Goal: Transaction & Acquisition: Purchase product/service

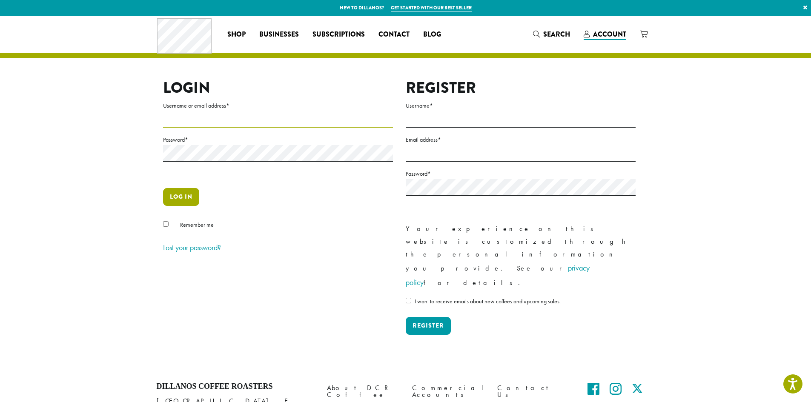
type input "**********"
click at [185, 201] on button "Log in" at bounding box center [181, 197] width 36 height 18
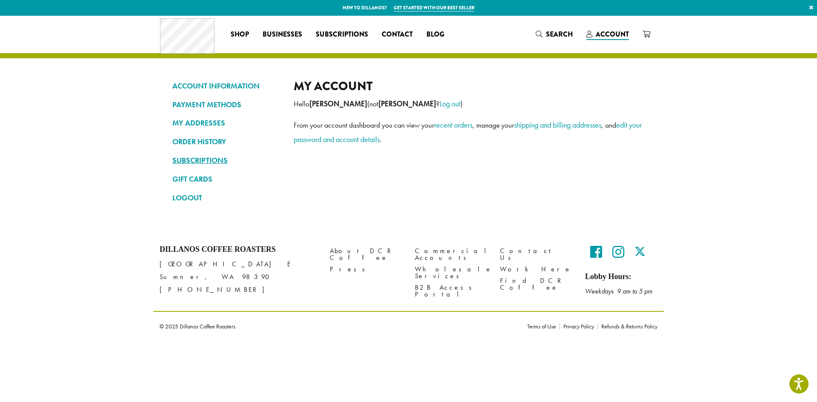
click at [200, 161] on link "SUBSCRIPTIONS" at bounding box center [226, 160] width 108 height 14
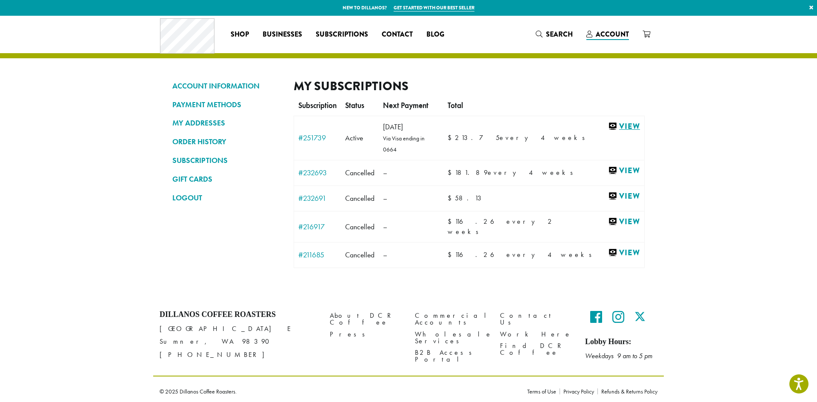
click at [608, 124] on link "View" at bounding box center [624, 126] width 32 height 11
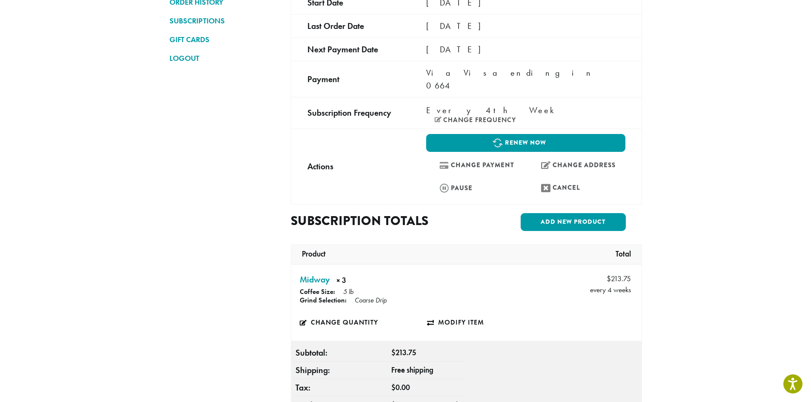
scroll to position [85, 0]
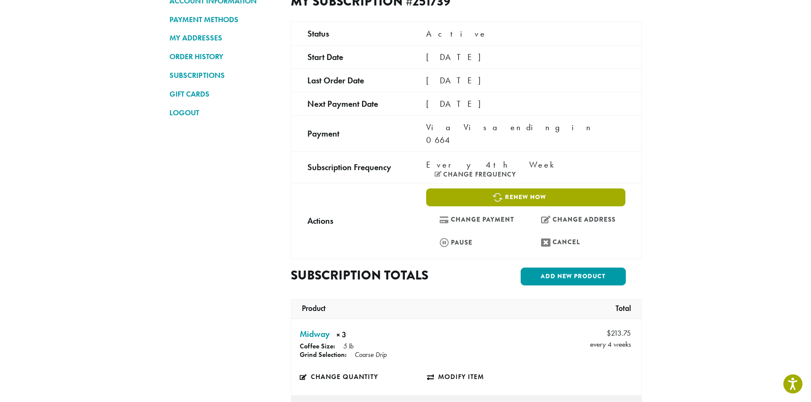
click at [557, 188] on link "Renew now" at bounding box center [525, 197] width 199 height 18
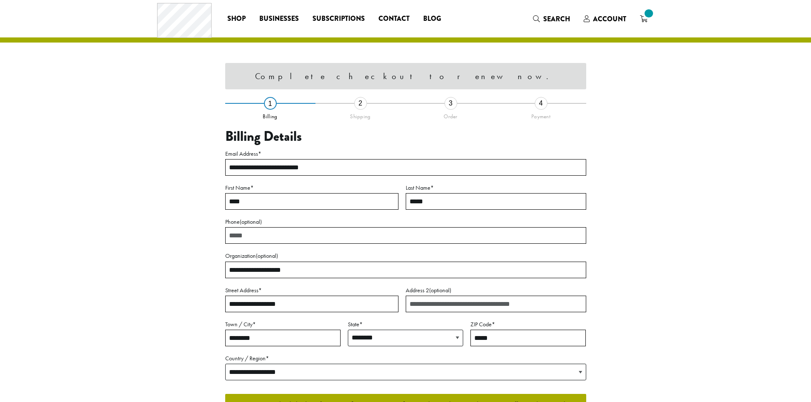
select select "**"
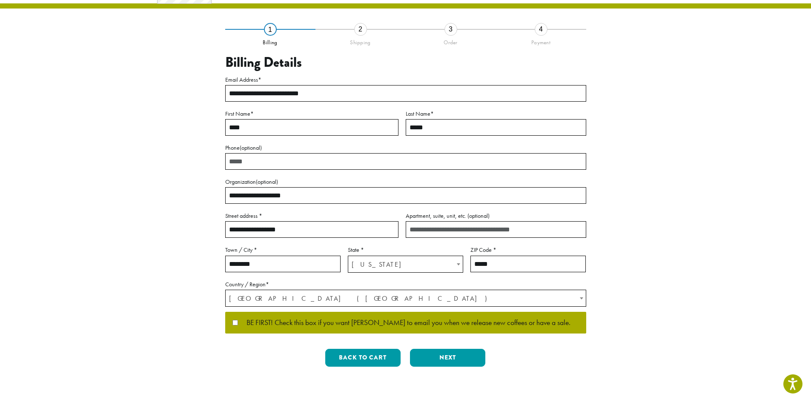
scroll to position [151, 0]
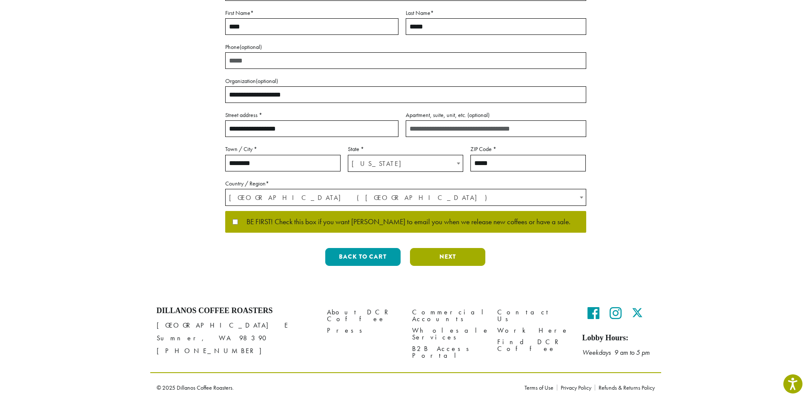
click at [436, 257] on button "Next" at bounding box center [447, 257] width 75 height 18
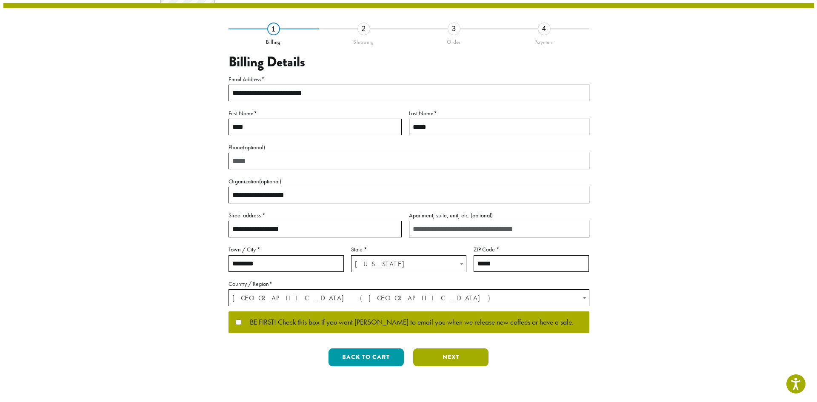
scroll to position [0, 0]
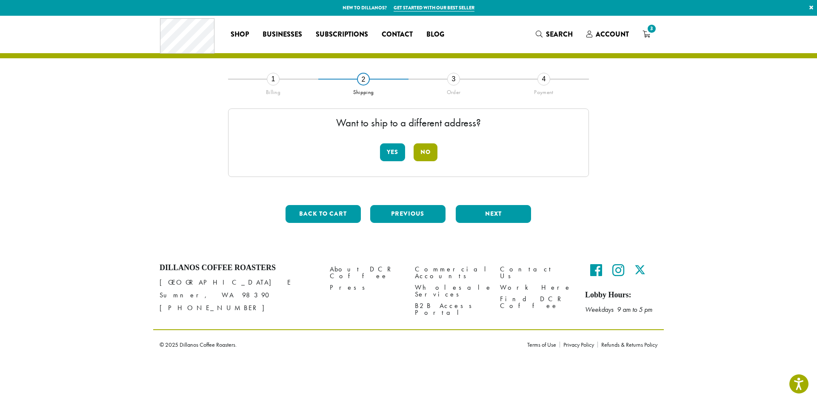
click at [422, 155] on button "No" at bounding box center [426, 152] width 24 height 18
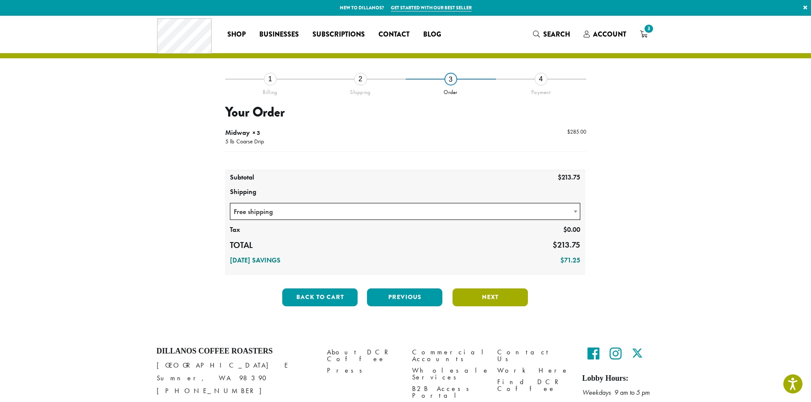
click at [475, 291] on button "Next" at bounding box center [489, 297] width 75 height 18
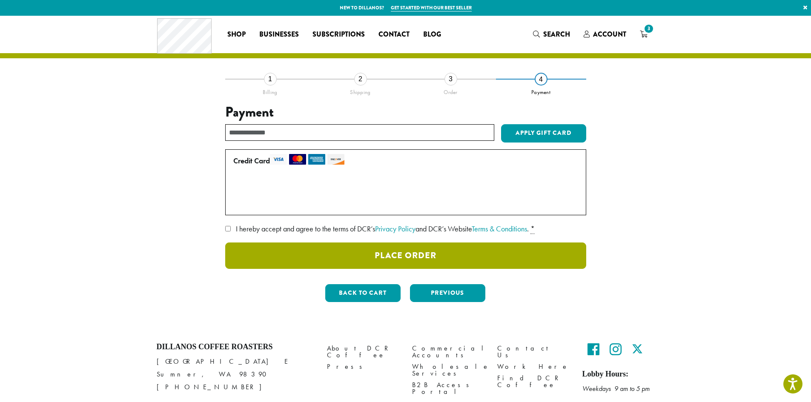
click at [405, 263] on button "Place Order" at bounding box center [405, 256] width 361 height 26
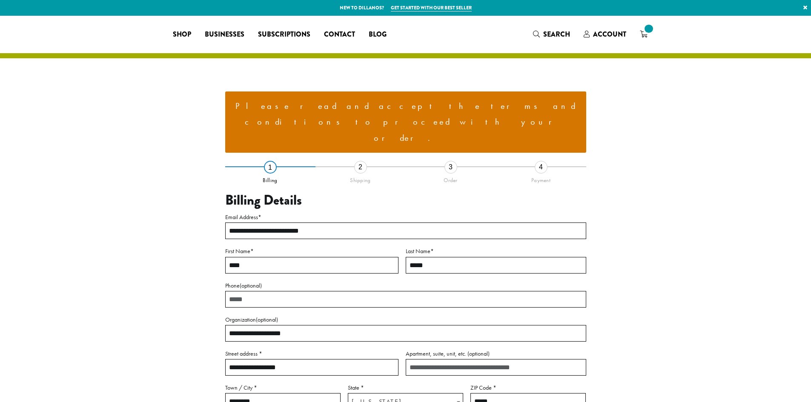
select select "**"
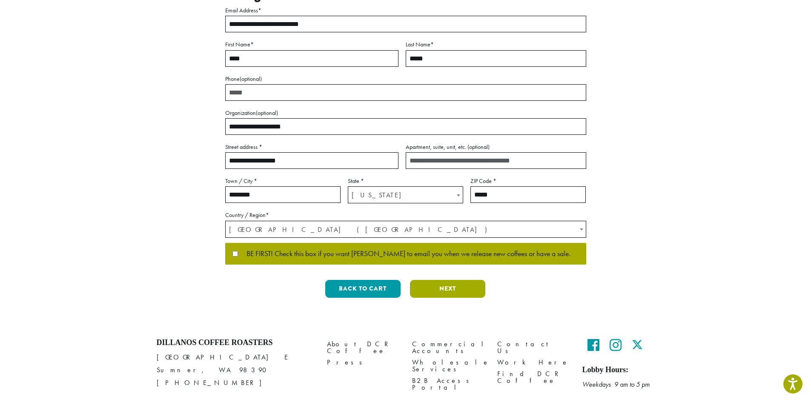
click at [439, 280] on button "Next" at bounding box center [447, 289] width 75 height 18
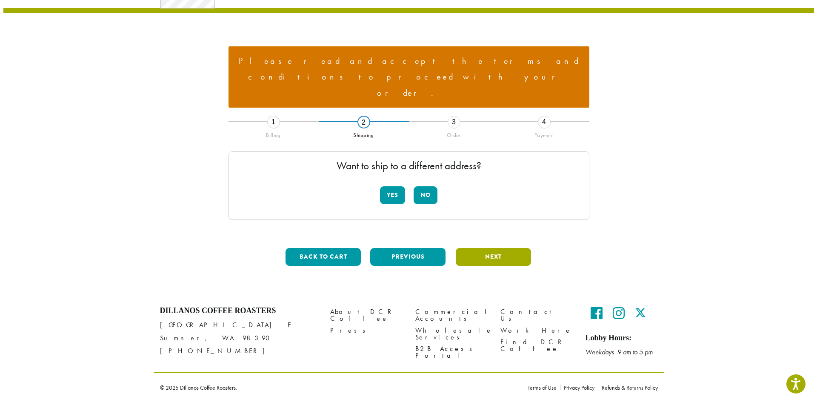
scroll to position [13, 0]
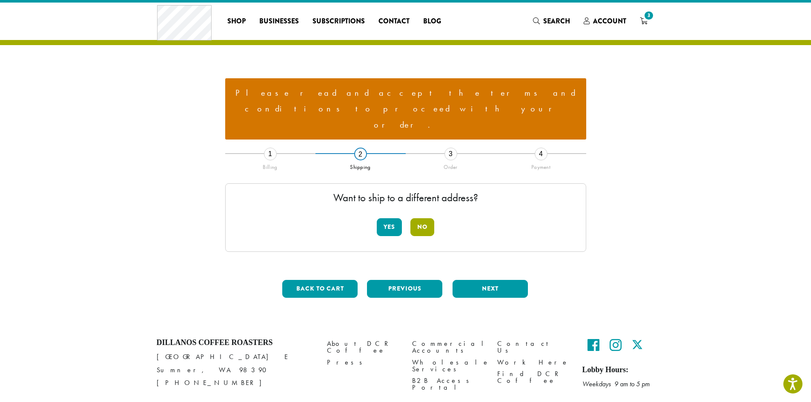
click at [415, 218] on button "No" at bounding box center [422, 227] width 24 height 18
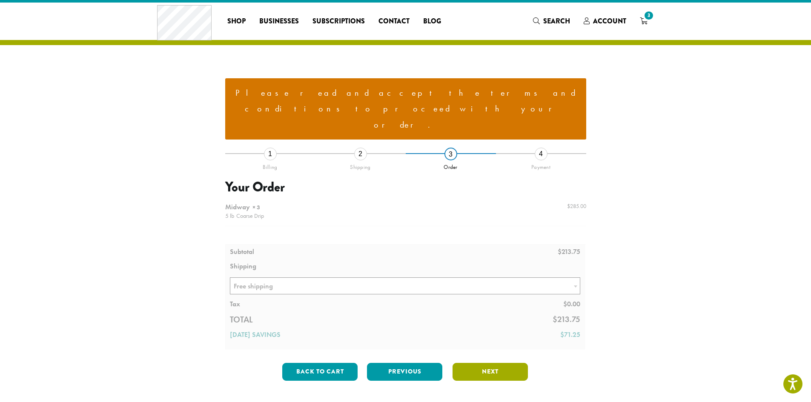
click at [488, 363] on button "Next" at bounding box center [489, 372] width 75 height 18
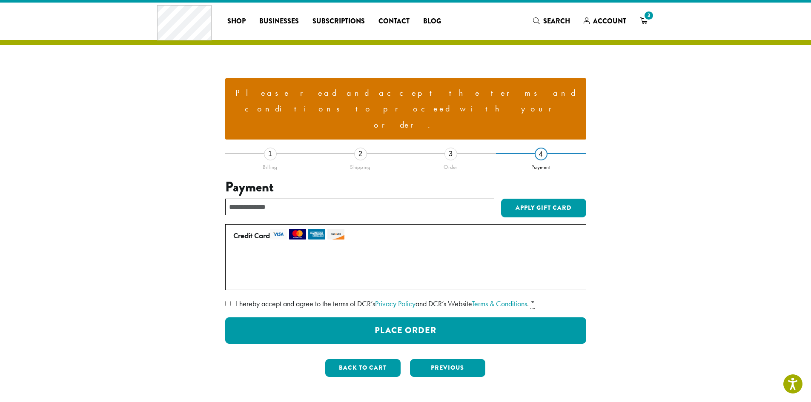
click at [299, 299] on span "I hereby accept and agree to the terms of DCR’s Privacy Policy and DCR’s Websit…" at bounding box center [382, 304] width 293 height 10
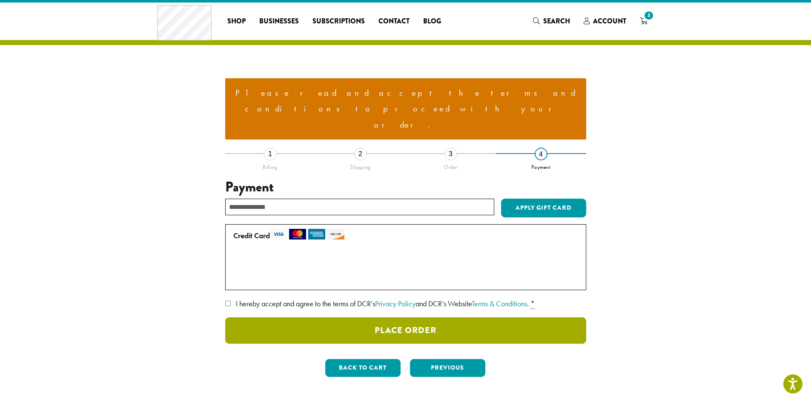
click at [428, 317] on button "Place Order" at bounding box center [405, 330] width 361 height 26
